Goal: Task Accomplishment & Management: Manage account settings

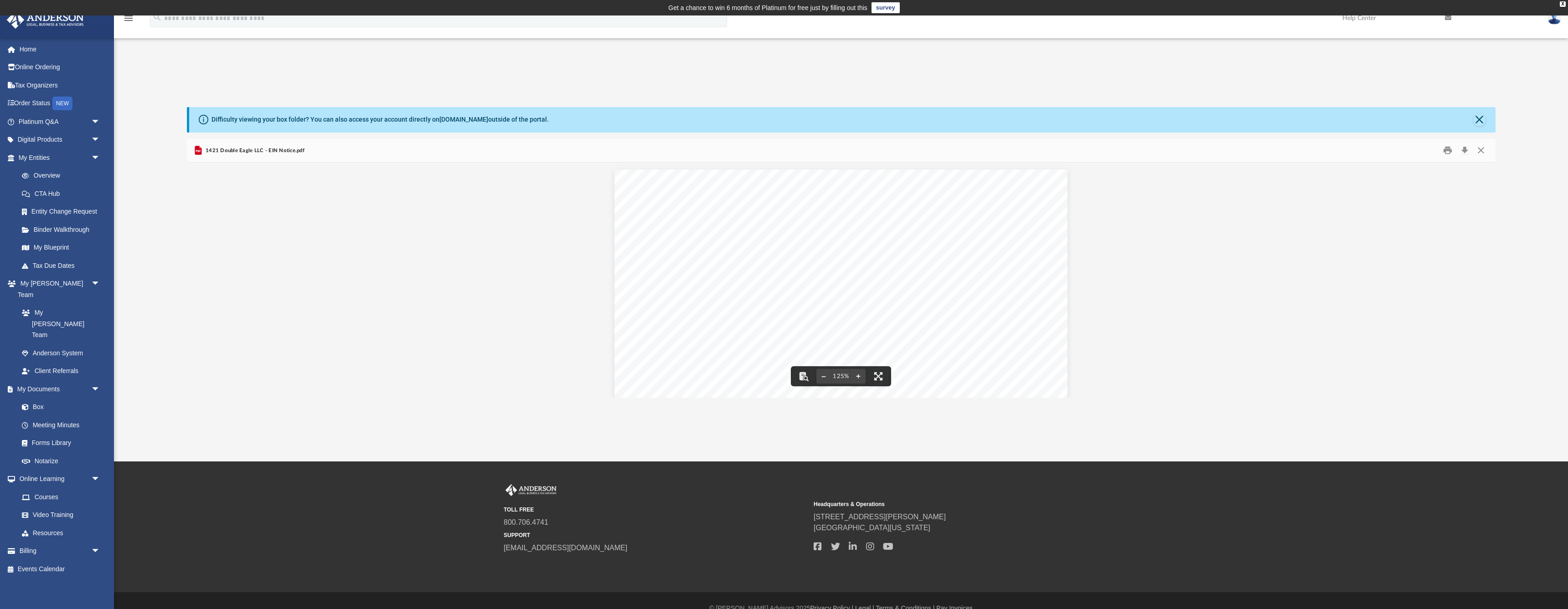
scroll to position [419, 0]
click at [34, 380] on link "My Documents arrow_drop_down" at bounding box center [60, 389] width 107 height 18
click at [41, 380] on link "My Documents arrow_drop_down" at bounding box center [60, 389] width 107 height 18
click at [1482, 149] on button "Close" at bounding box center [1481, 150] width 16 height 14
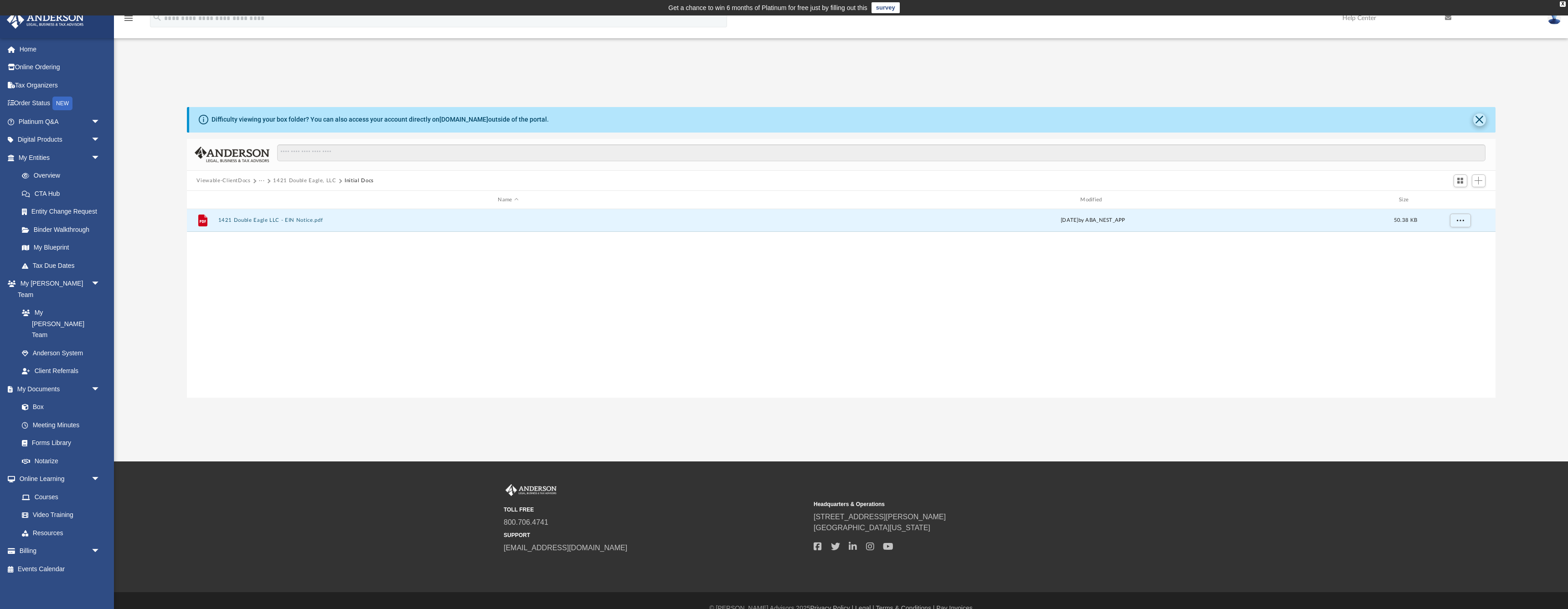
click at [1481, 121] on button "Close" at bounding box center [1479, 120] width 12 height 12
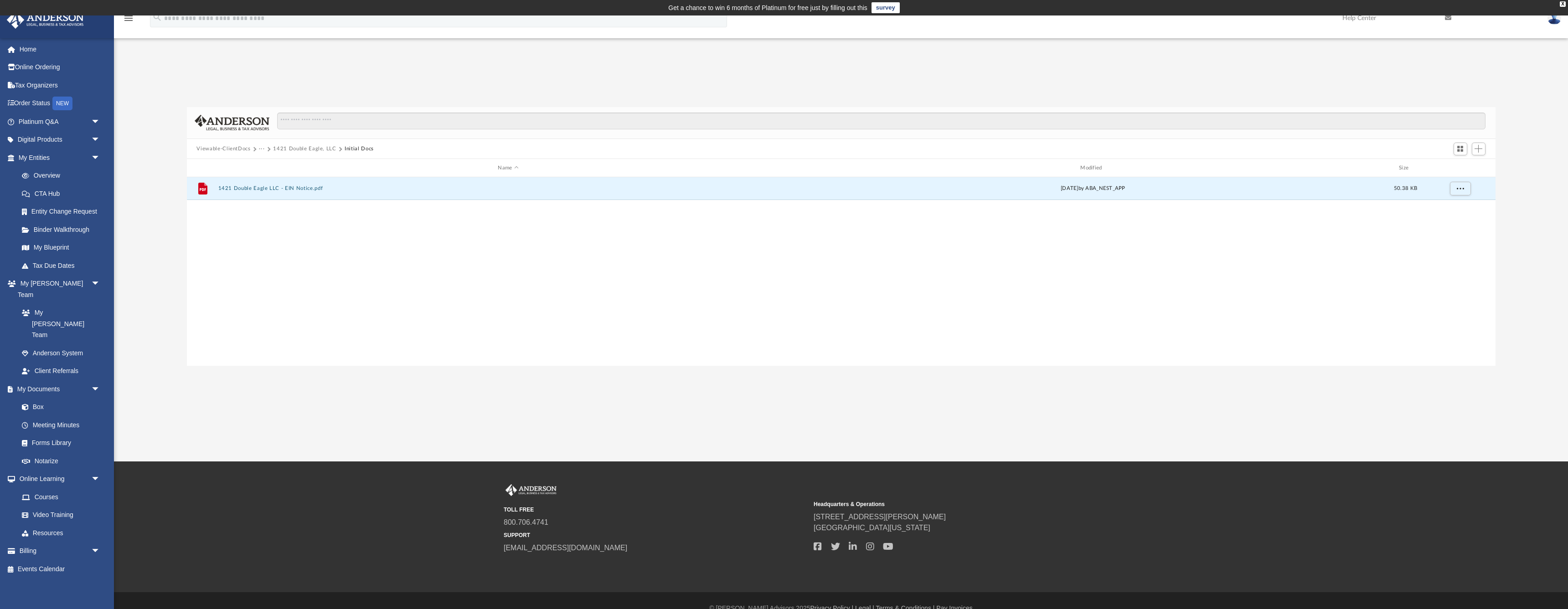
click at [231, 151] on button "Viewable-ClientDocs" at bounding box center [223, 149] width 54 height 9
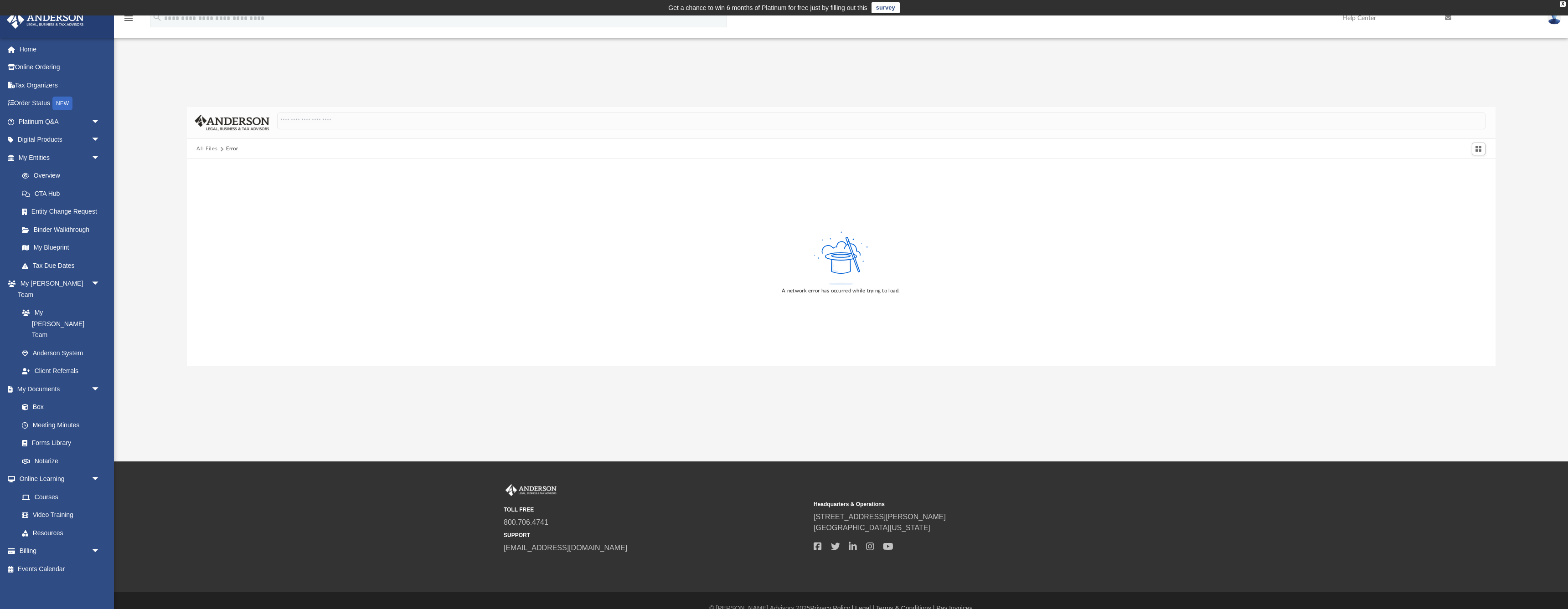
click at [203, 149] on button "All Files" at bounding box center [206, 149] width 21 height 9
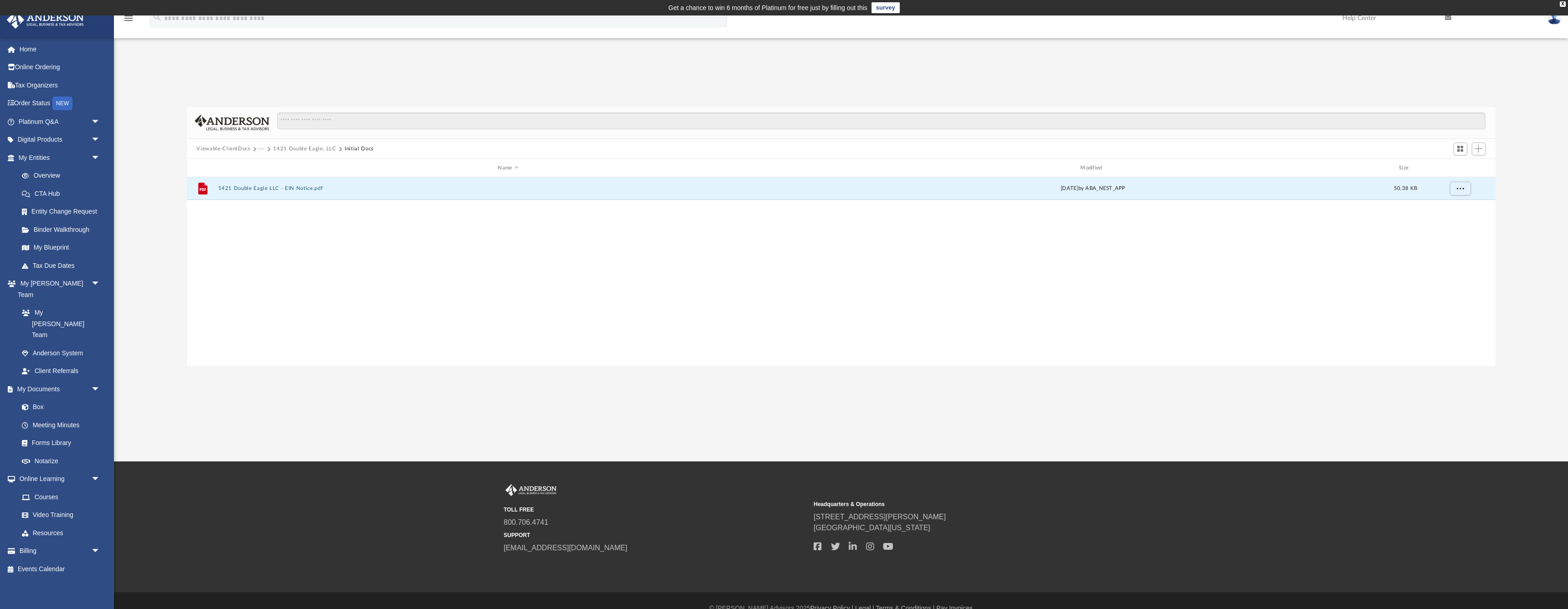
scroll to position [1, 1]
click at [31, 50] on link "Home" at bounding box center [60, 48] width 107 height 18
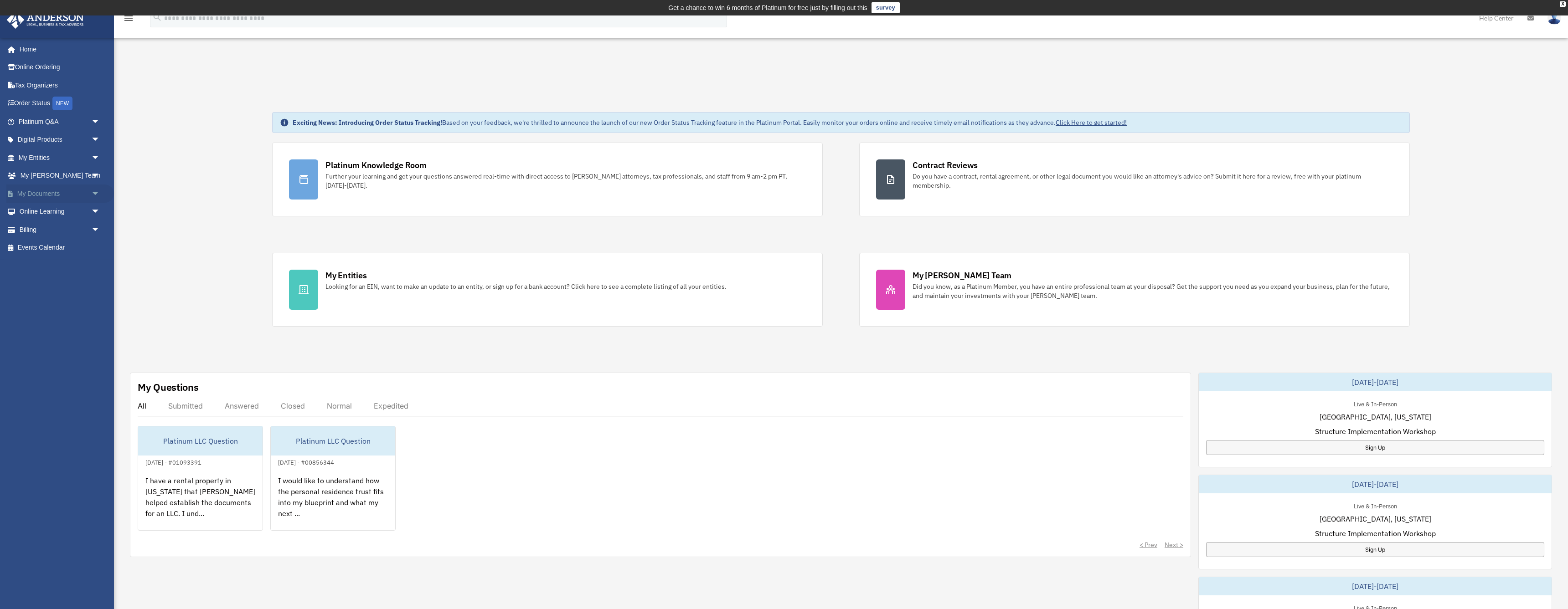
click at [30, 190] on link "My Documents arrow_drop_down" at bounding box center [60, 193] width 107 height 18
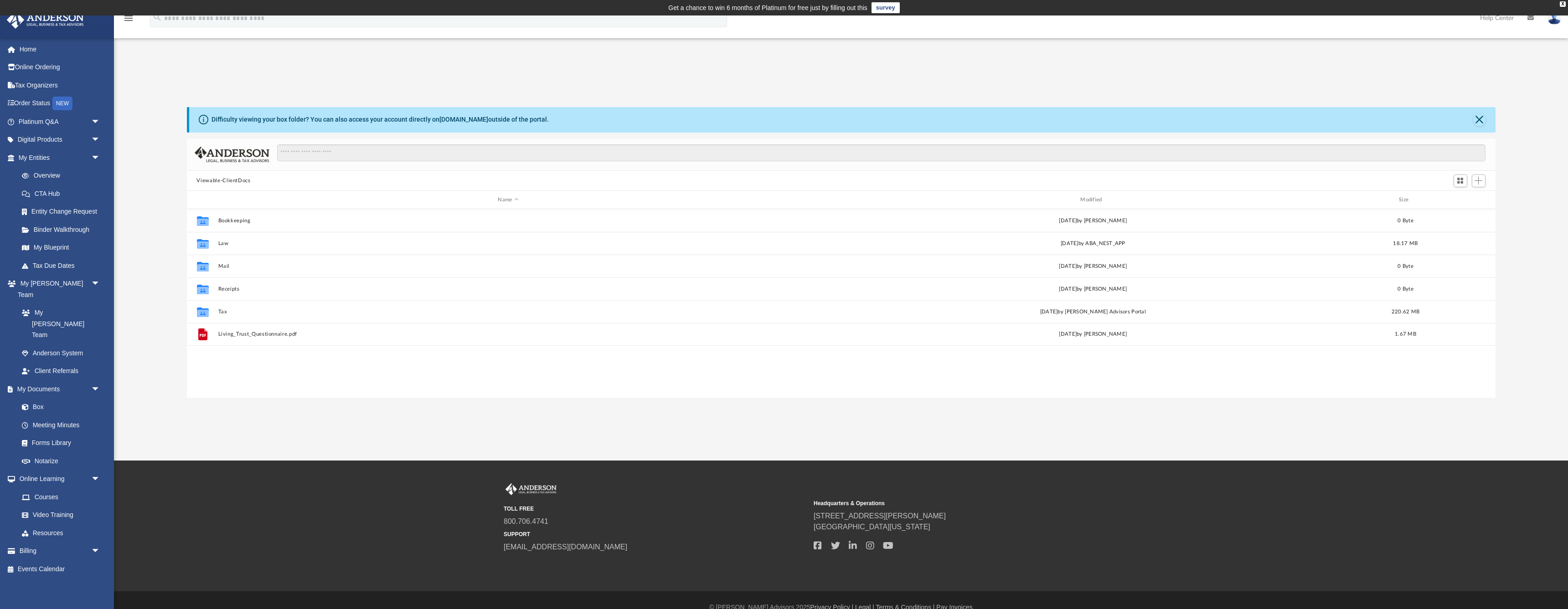
scroll to position [207, 1309]
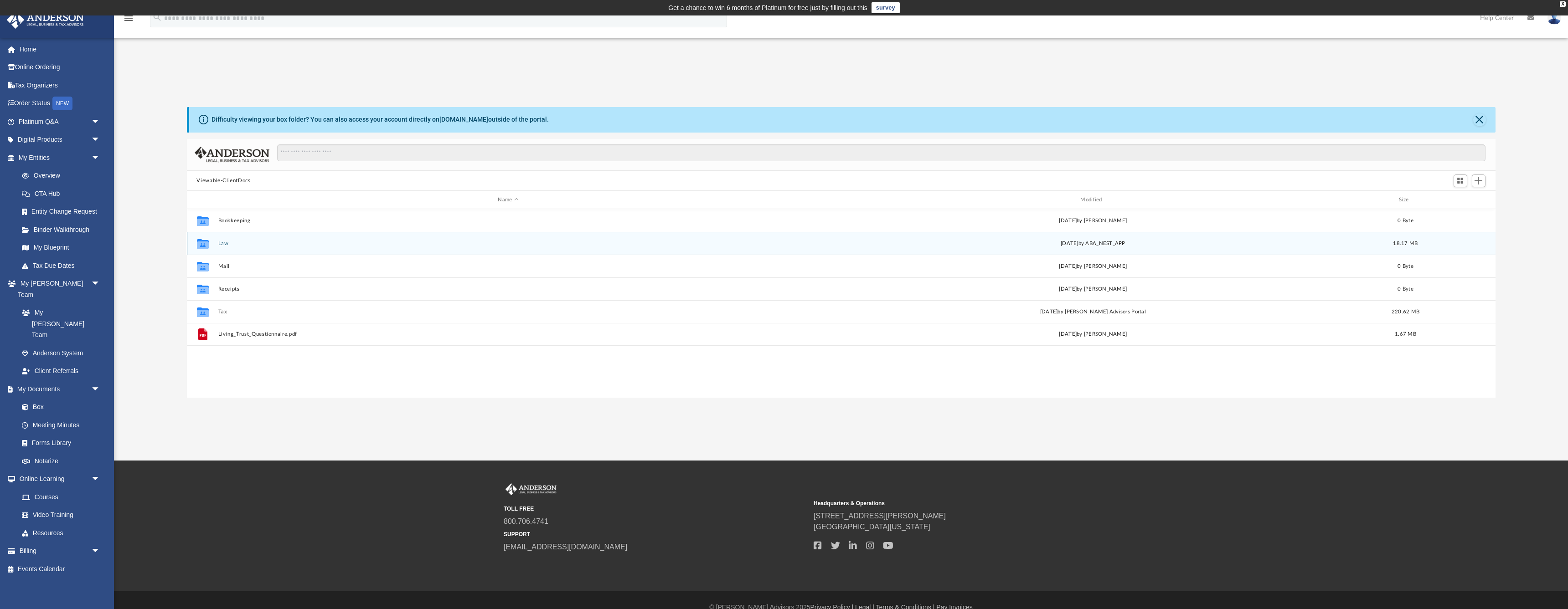
click at [218, 242] on button "Law" at bounding box center [509, 244] width 581 height 6
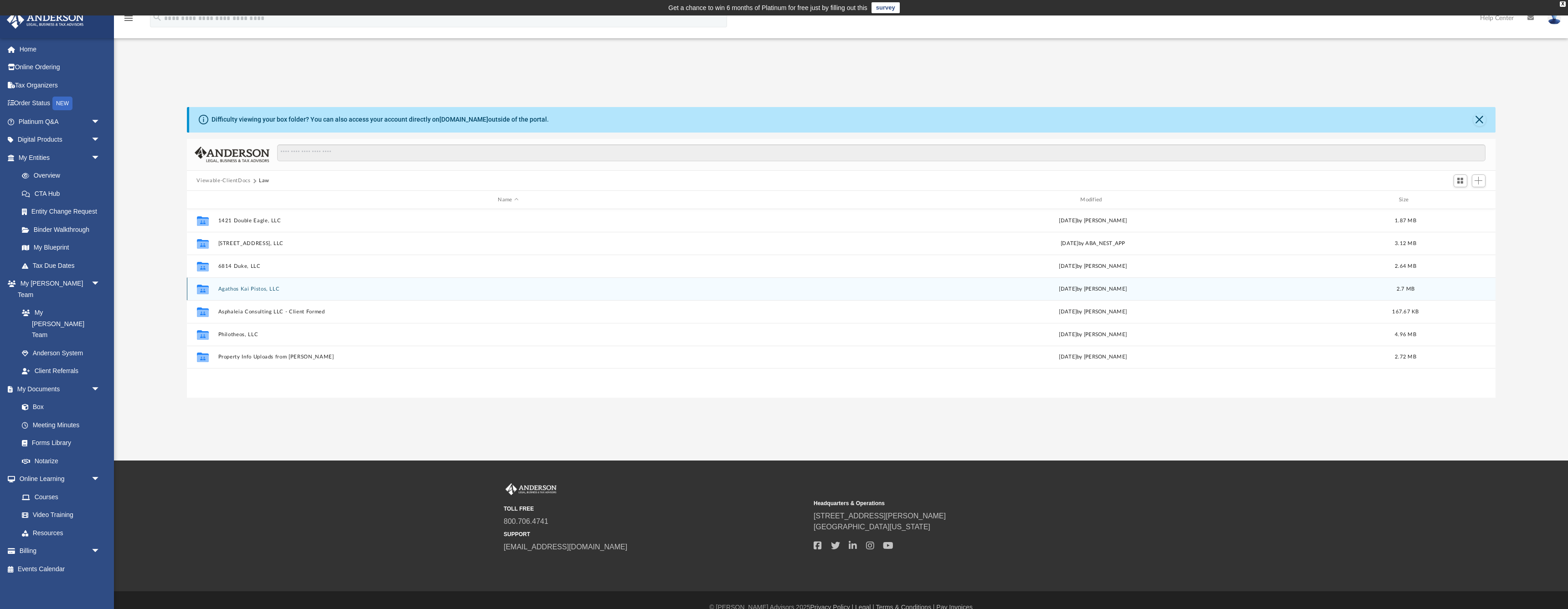
click at [234, 287] on button "Agathos Kai Pistos, LLC" at bounding box center [509, 290] width 581 height 6
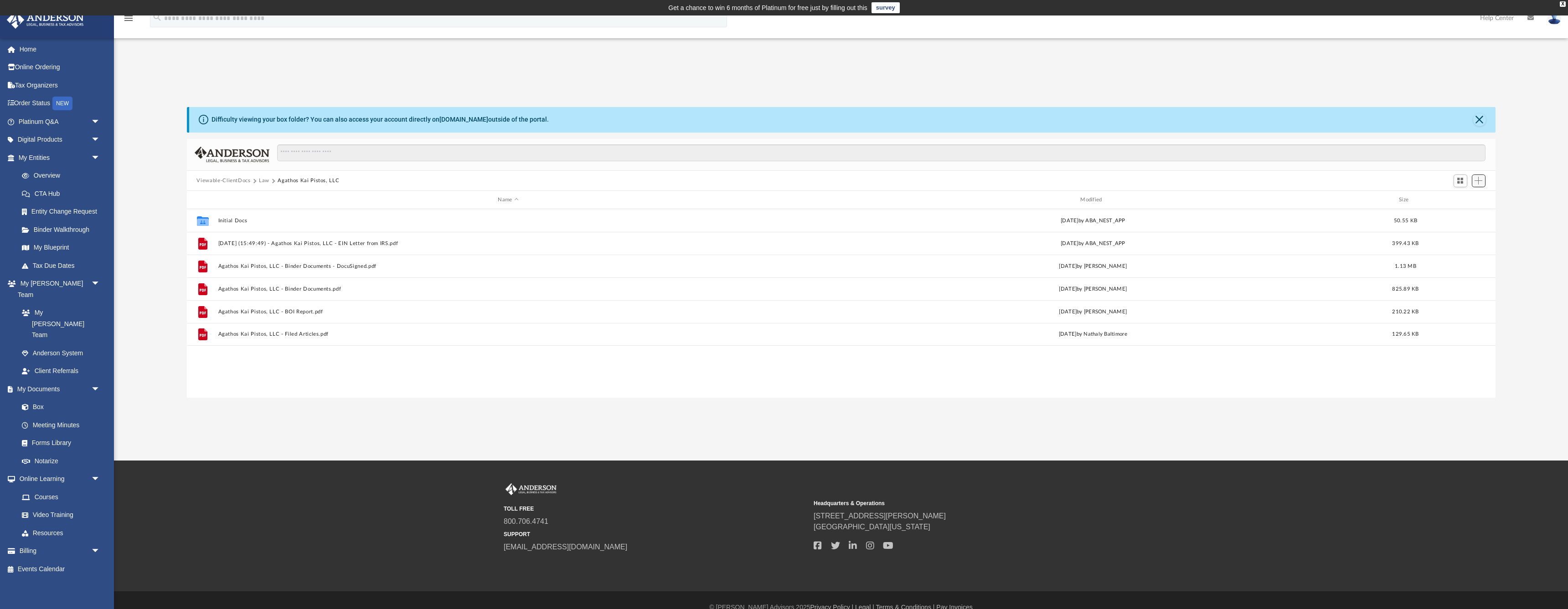
click at [1482, 181] on span "Add" at bounding box center [1478, 181] width 8 height 8
click at [1460, 200] on li "Upload" at bounding box center [1465, 199] width 29 height 9
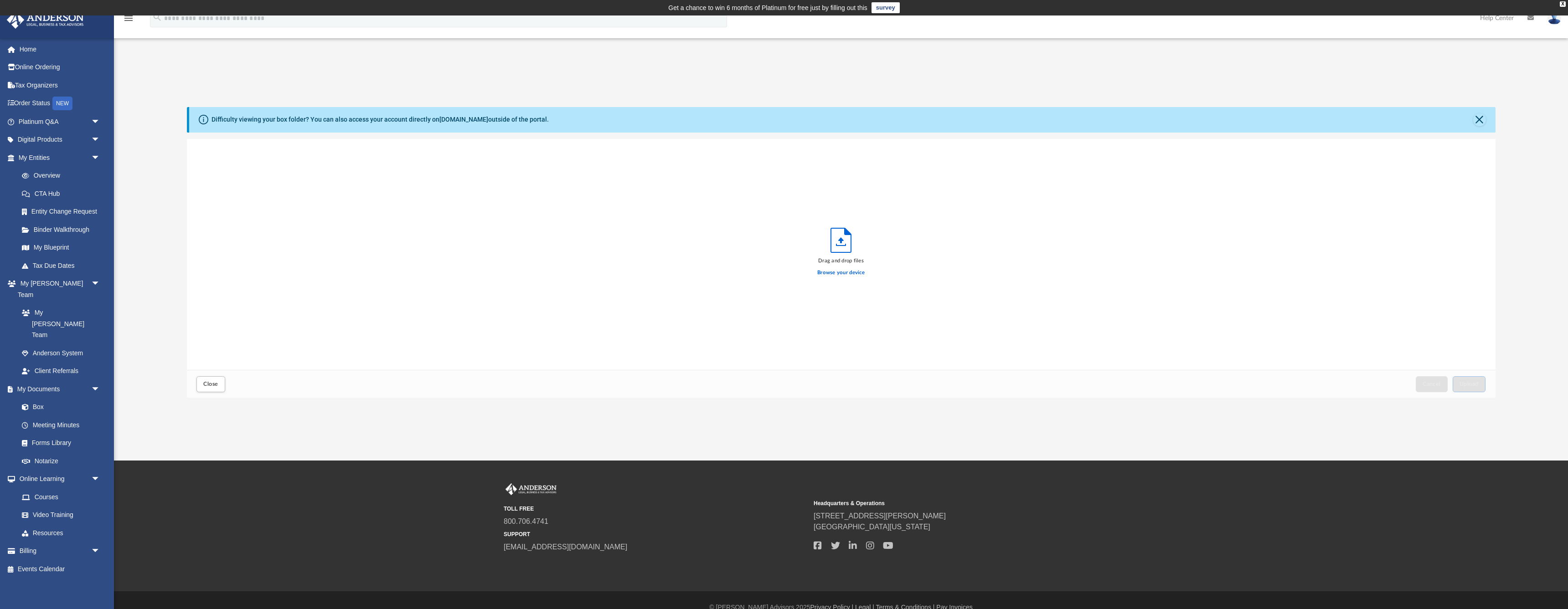
scroll to position [231, 1309]
click at [1473, 385] on span "Upload" at bounding box center [1469, 384] width 19 height 5
click at [210, 385] on span "Close" at bounding box center [210, 384] width 15 height 5
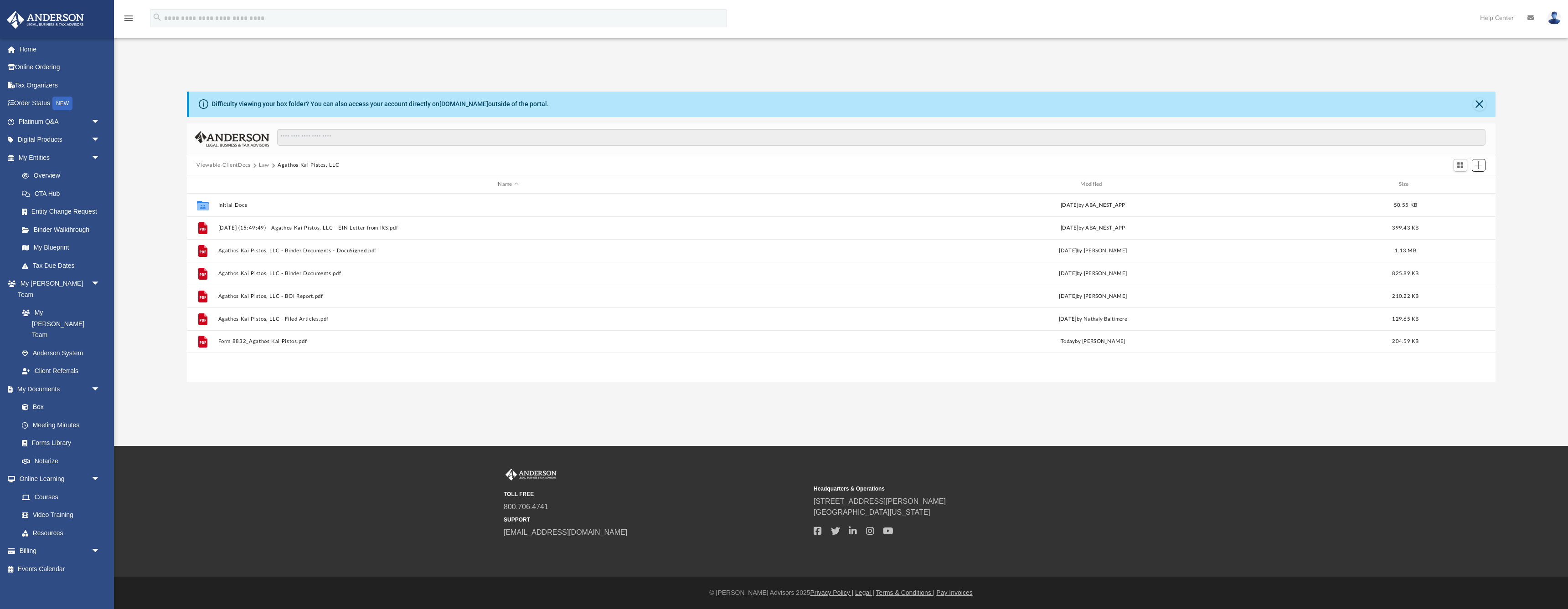
scroll to position [15, 0]
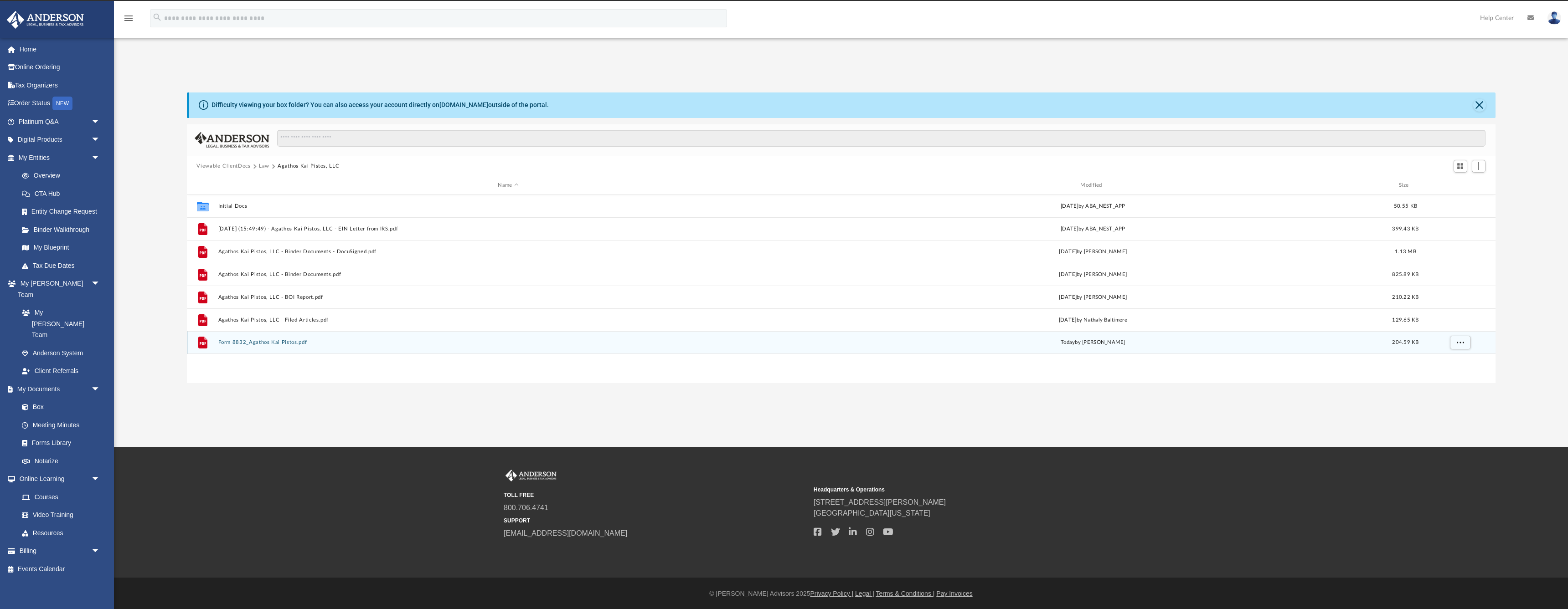
click at [234, 341] on button "Form 8832_Agathos Kai Pistos.pdf" at bounding box center [509, 343] width 581 height 6
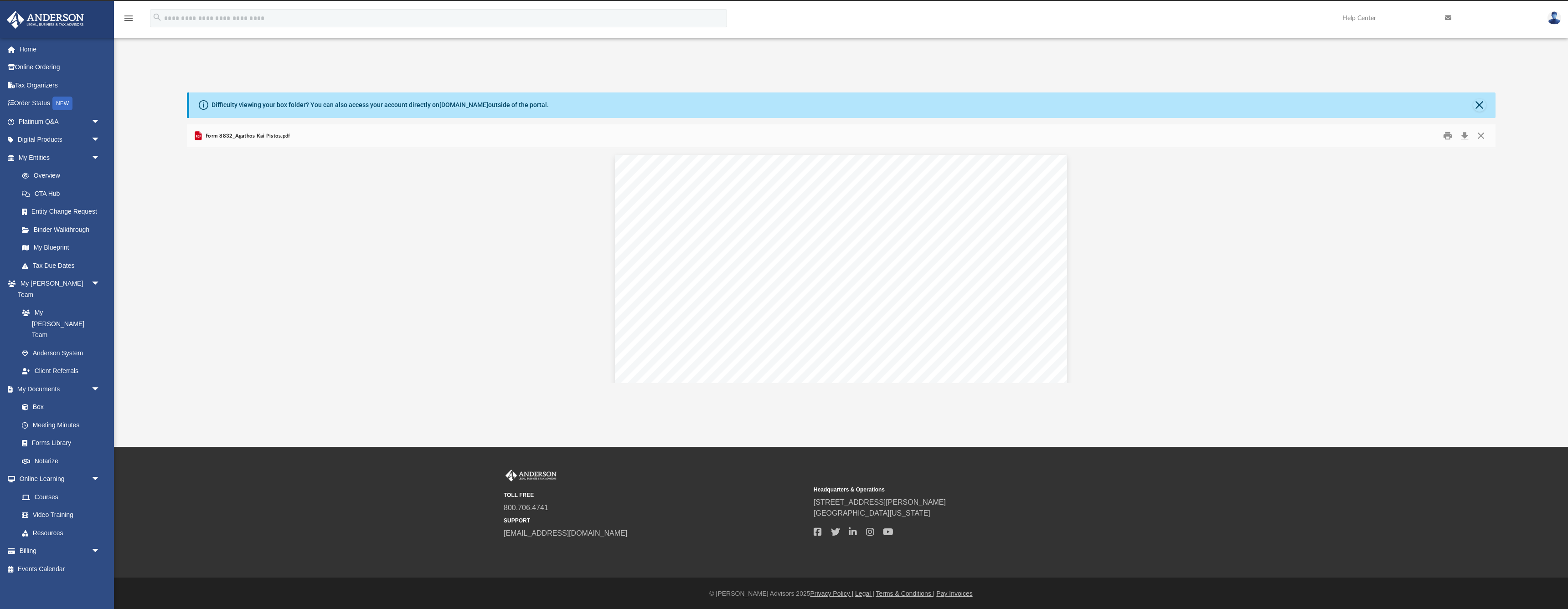
scroll to position [0, 0]
click at [1043, 259] on div "Page 1" at bounding box center [840, 447] width 452 height 585
click at [664, 216] on div "Page 1" at bounding box center [840, 447] width 452 height 585
click at [664, 216] on div "Page 1" at bounding box center [840, 447] width 452 height 585
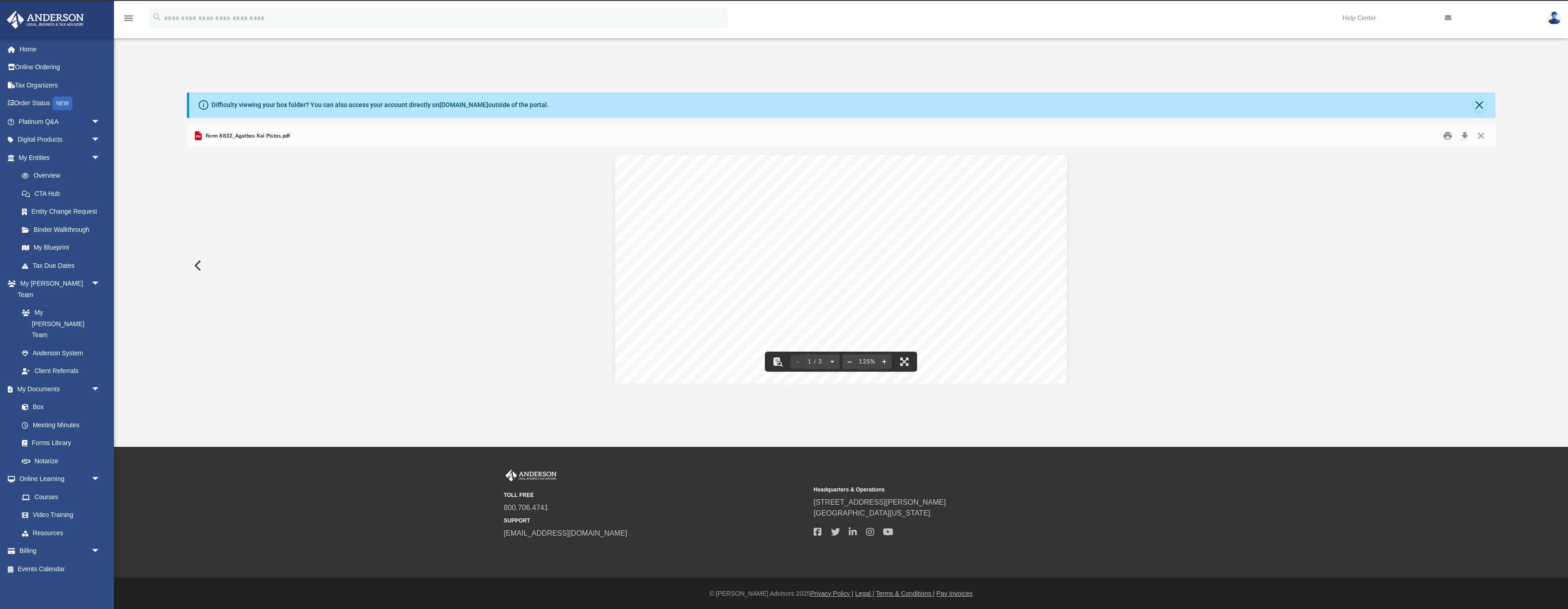
click at [664, 216] on div "Page 1" at bounding box center [840, 447] width 452 height 585
click at [48, 380] on link "My Documents arrow_drop_down" at bounding box center [60, 389] width 107 height 18
click at [30, 380] on link "My Documents arrow_drop_down" at bounding box center [60, 389] width 107 height 18
click at [41, 380] on link "My Documents arrow_drop_down" at bounding box center [60, 389] width 107 height 18
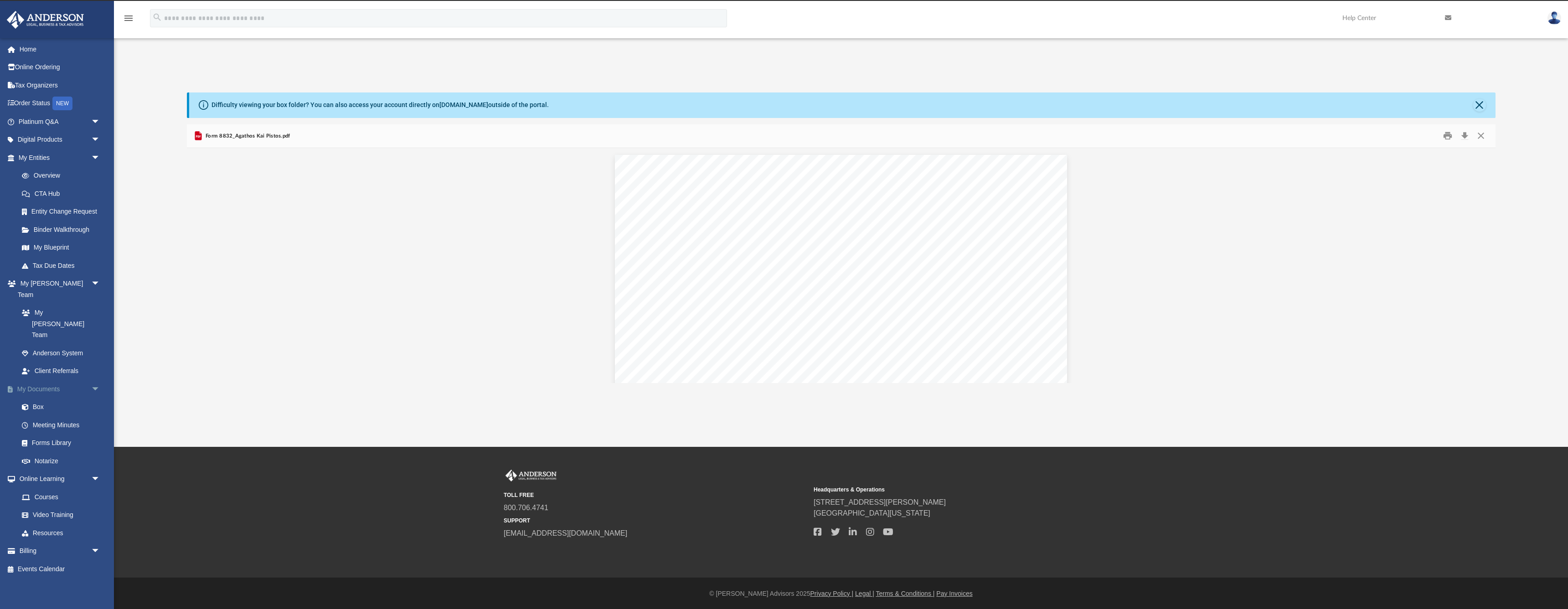
click at [41, 380] on link "My Documents arrow_drop_down" at bounding box center [60, 389] width 107 height 18
click at [1476, 105] on button "Close" at bounding box center [1479, 105] width 12 height 12
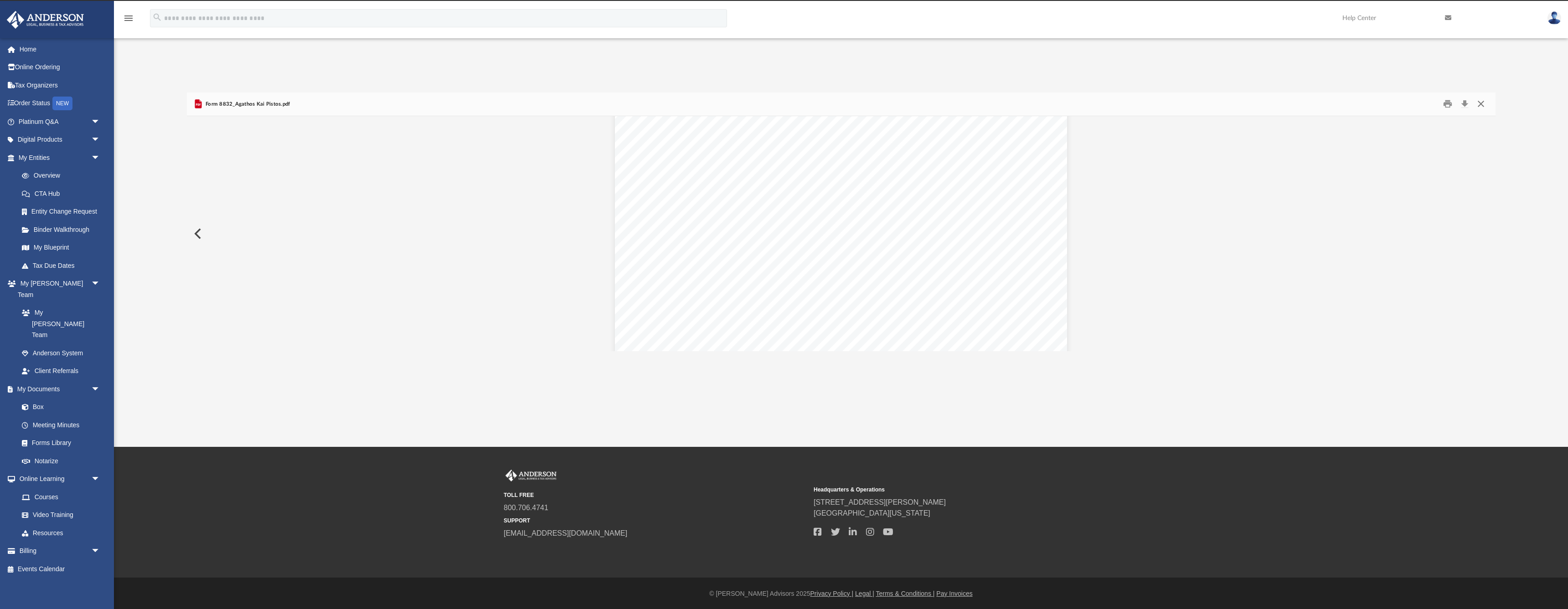
click at [1478, 101] on button "Close" at bounding box center [1481, 104] width 16 height 14
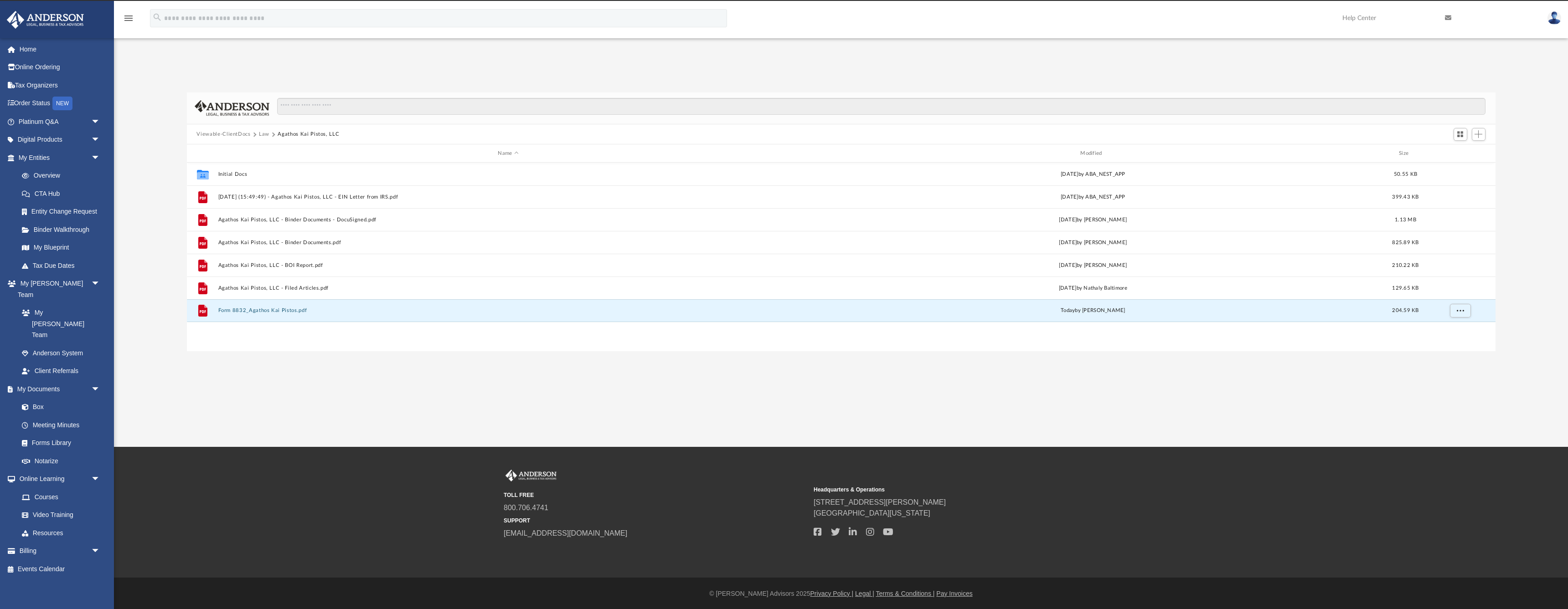
click at [263, 133] on button "Law" at bounding box center [263, 134] width 10 height 9
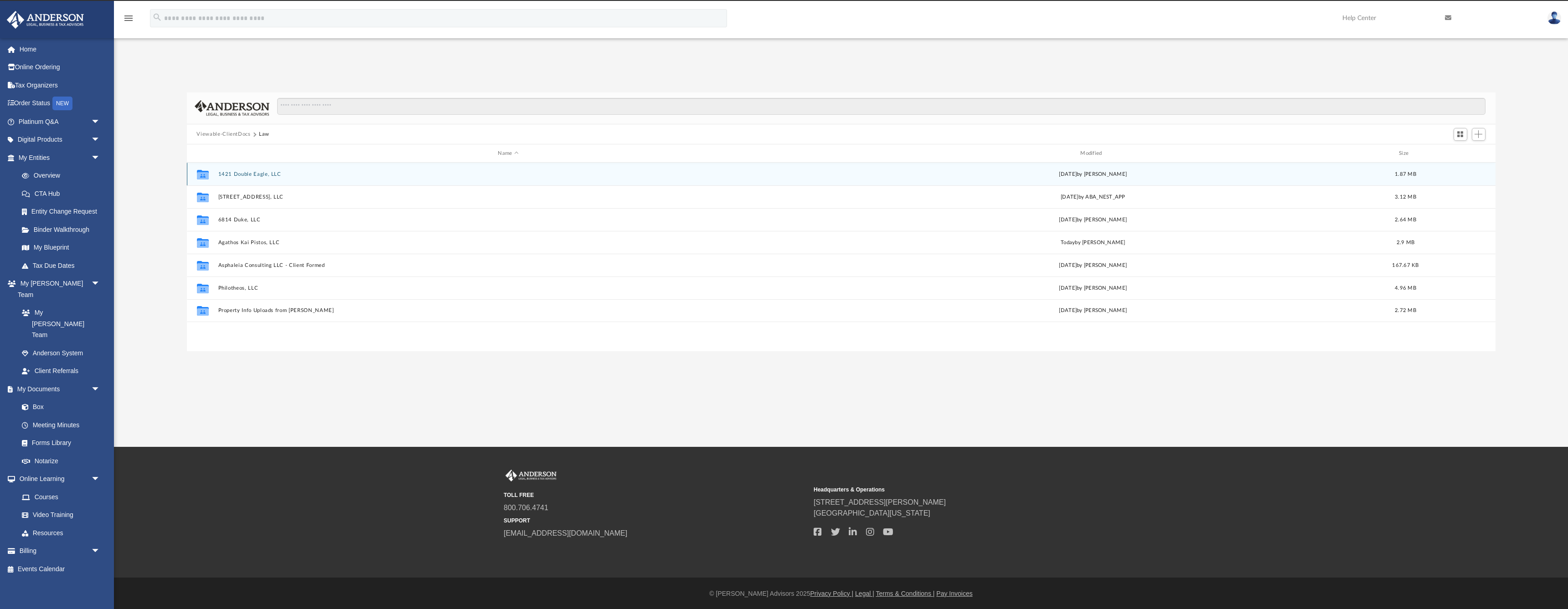
click at [248, 172] on button "1421 Double Eagle, LLC" at bounding box center [509, 174] width 581 height 6
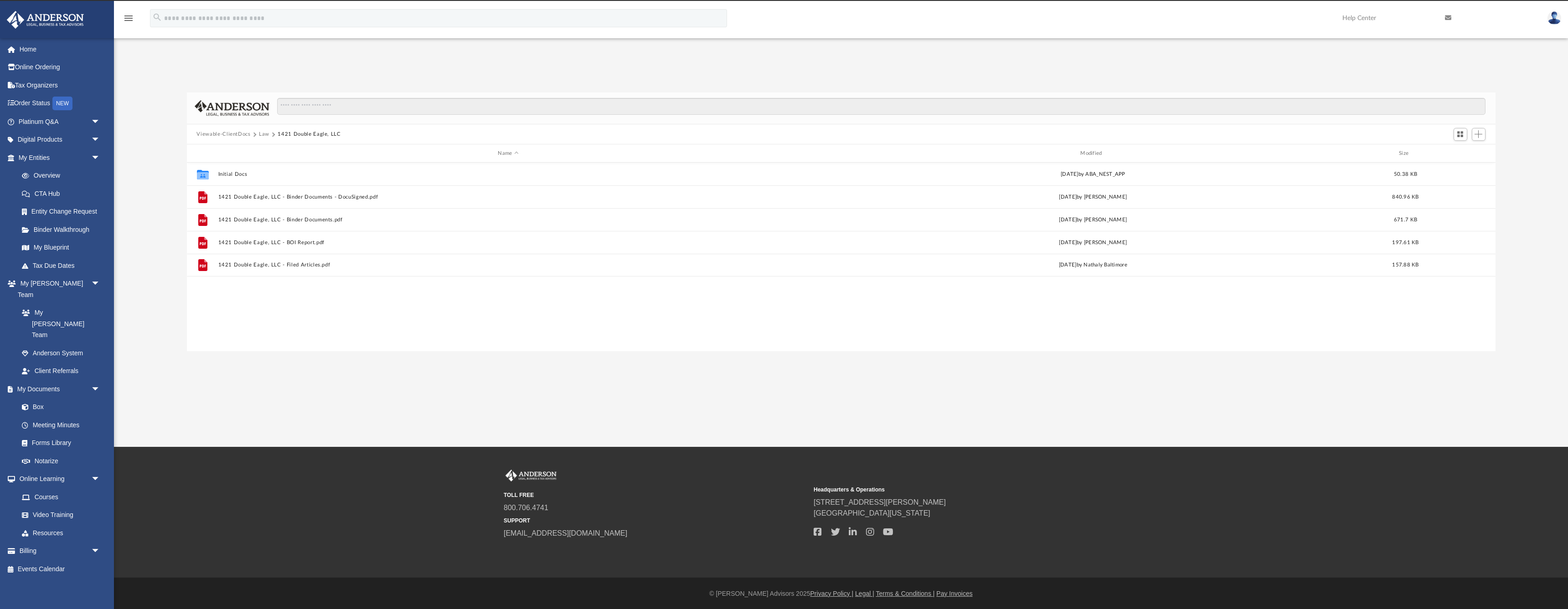
click at [261, 135] on button "Law" at bounding box center [263, 134] width 10 height 9
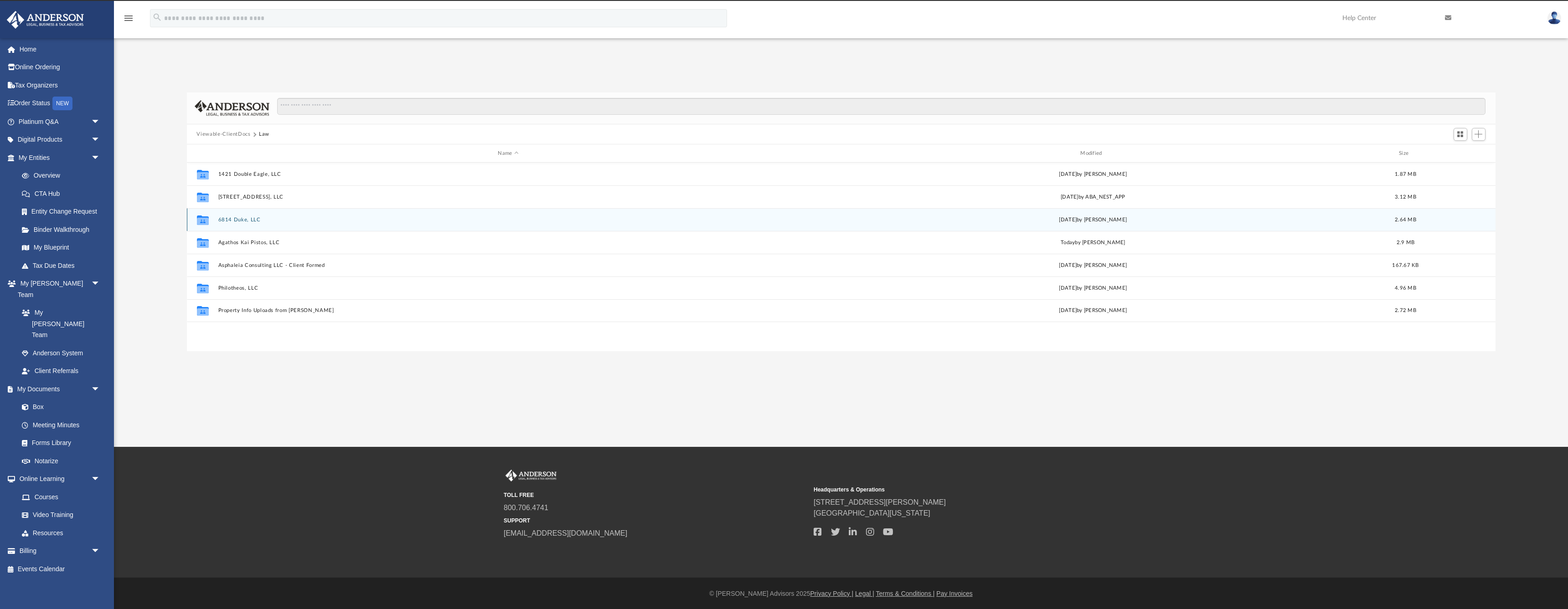
click at [236, 218] on button "6814 Duke, LLC" at bounding box center [509, 220] width 581 height 6
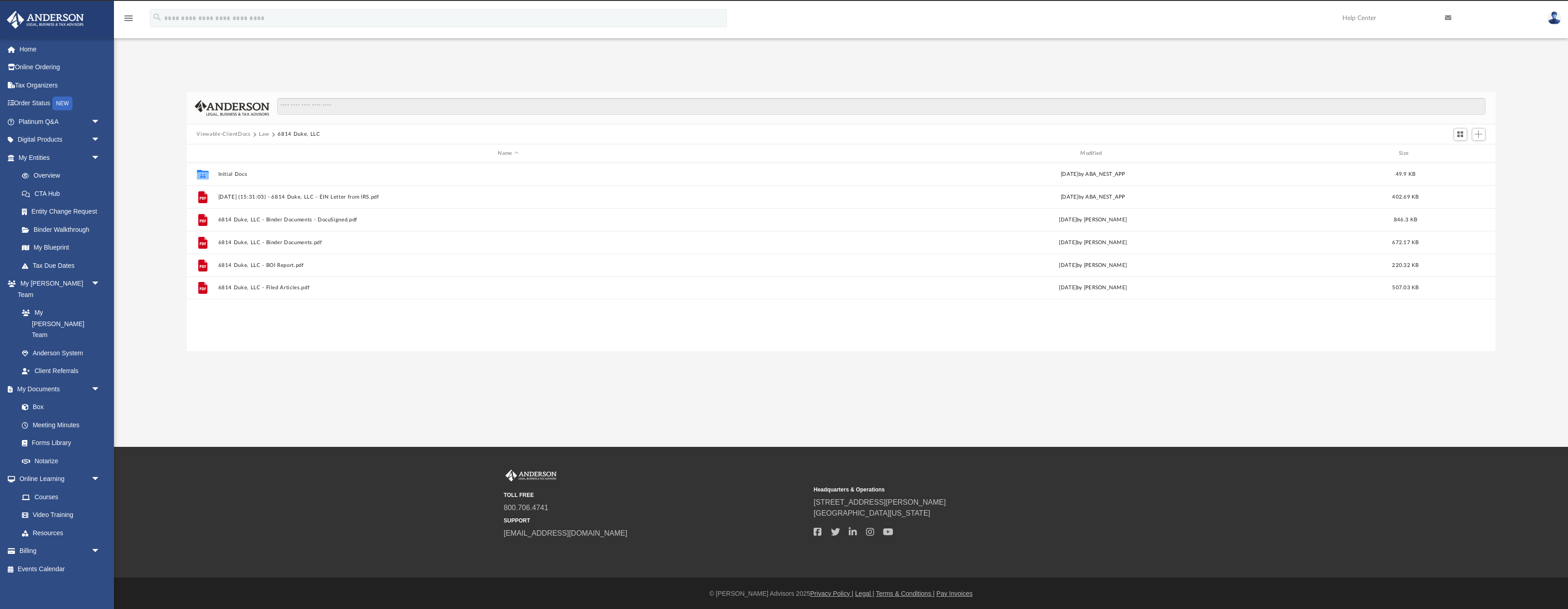
click at [263, 134] on button "Law" at bounding box center [263, 134] width 10 height 9
click at [238, 309] on button "Property Info Uploads from [PERSON_NAME]" at bounding box center [509, 312] width 581 height 6
click at [241, 197] on button "401 [GEOGRAPHIC_DATA]" at bounding box center [509, 197] width 581 height 6
click at [297, 134] on button "Property Info Uploads from [PERSON_NAME]" at bounding box center [331, 134] width 116 height 9
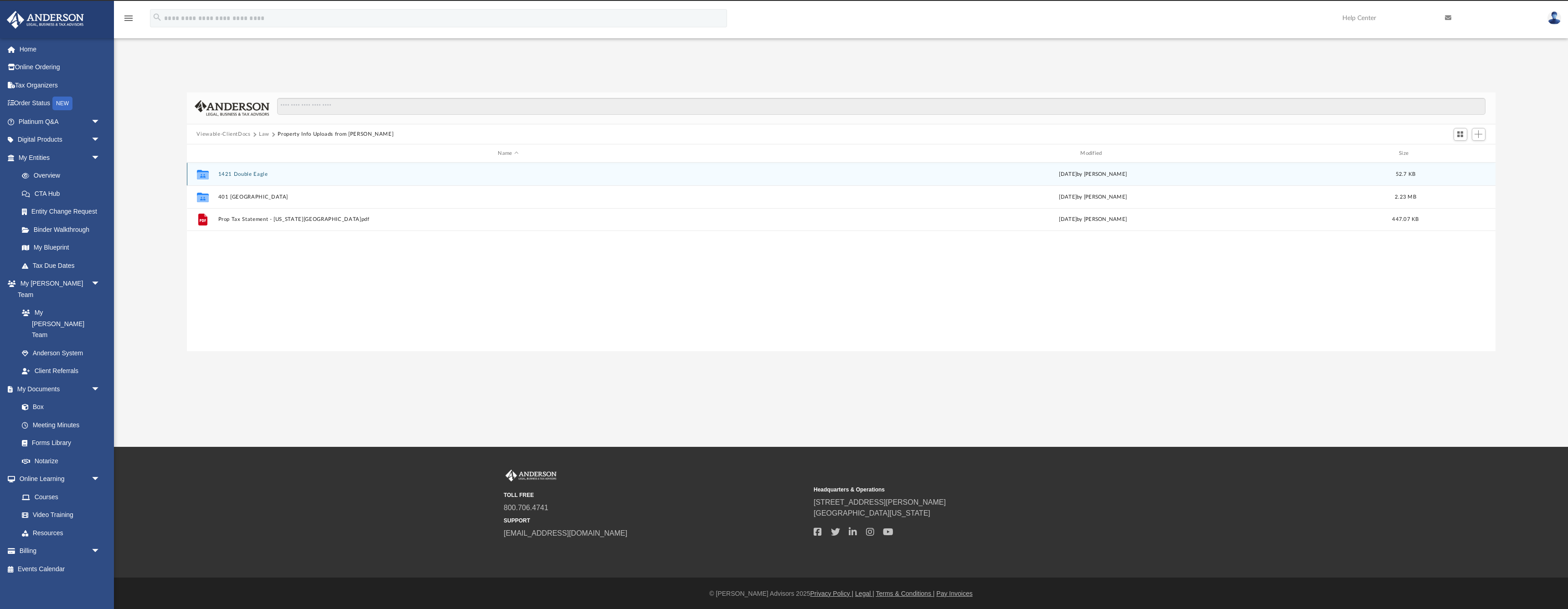
click at [248, 173] on button "1421 Double Eagle" at bounding box center [509, 174] width 581 height 6
click at [248, 173] on button "TaxBill (2023) - 1421 Double Eagle ([GEOGRAPHIC_DATA])pdf.pdf" at bounding box center [509, 174] width 581 height 6
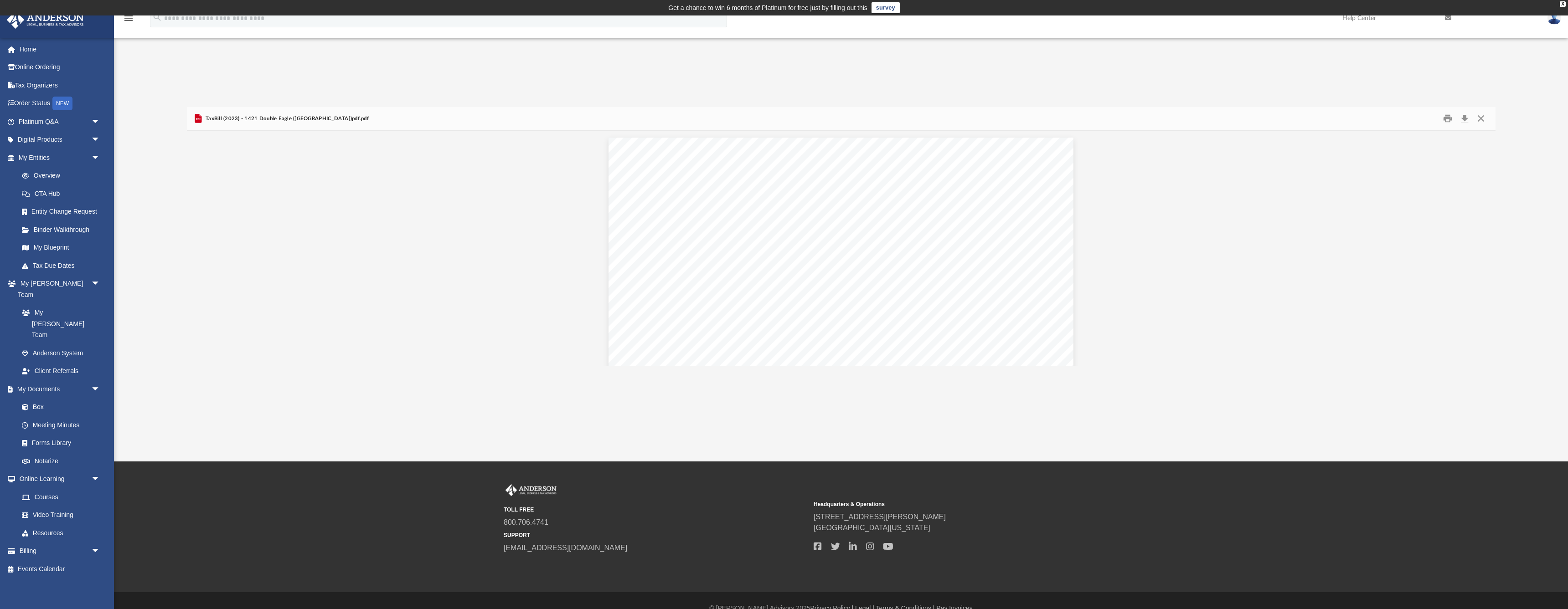
scroll to position [0, 0]
